Goal: Task Accomplishment & Management: Use online tool/utility

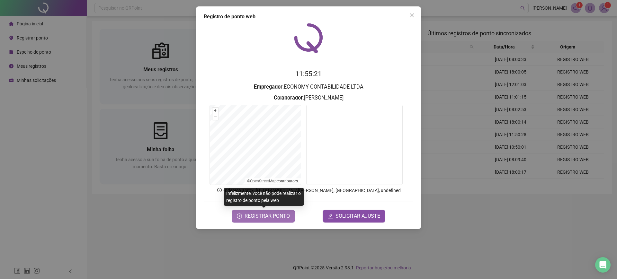
click at [277, 212] on span "REGISTRAR PONTO" at bounding box center [267, 216] width 45 height 8
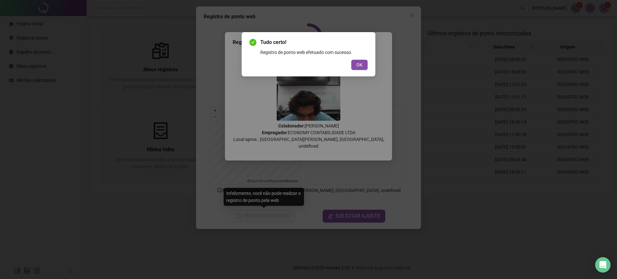
click at [95, 135] on div "Tudo certo! Registro de ponto web efetuado com sucesso. OK" at bounding box center [308, 139] width 617 height 279
click at [365, 58] on div "Tudo certo! Registro de ponto web efetuado com sucesso. OK" at bounding box center [308, 54] width 118 height 31
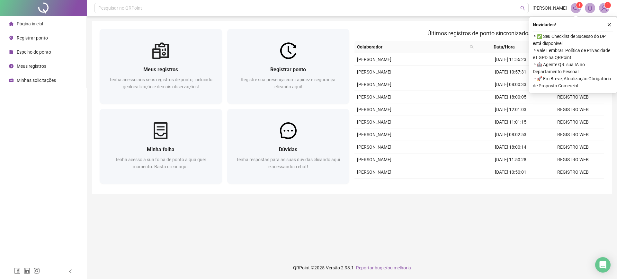
click at [617, 23] on div "Novidades ! ⚬ ✅ Seu Checklist de Sucesso do DP está disponível ⚬ Vale Lembrar: …" at bounding box center [573, 55] width 88 height 76
click at [614, 21] on div "Novidades ! ⚬ ✅ Seu Checklist de Sucesso do DP está disponível ⚬ Vale Lembrar: …" at bounding box center [573, 55] width 88 height 76
click at [610, 20] on div "Novidades ! ⚬ ✅ Seu Checklist de Sucesso do DP está disponível ⚬ Vale Lembrar: …" at bounding box center [573, 55] width 88 height 76
click at [610, 24] on icon "close" at bounding box center [610, 25] width 4 height 4
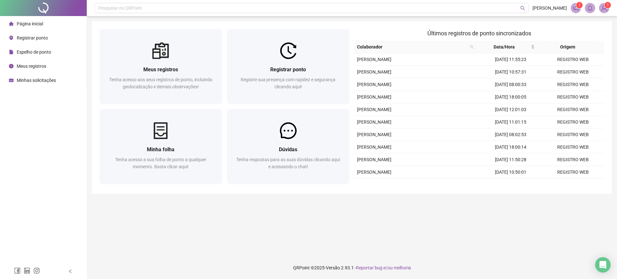
click at [359, 30] on h2 "Últimos registros de ponto sincronizados" at bounding box center [479, 33] width 250 height 9
click at [492, 193] on div "Meus registros Tenha acesso aos seus registros de ponto, incluindo geolocalizaç…" at bounding box center [352, 107] width 520 height 173
click at [617, 76] on div "Pesquisar no QRPoint RICHARD FILHO 1 1 Meus registros Tenha acesso aos seus reg…" at bounding box center [352, 139] width 530 height 279
click at [535, 241] on main "Meus registros Tenha acesso aos seus registros de ponto, incluindo geolocalizaç…" at bounding box center [352, 136] width 520 height 230
